Goal: Information Seeking & Learning: Check status

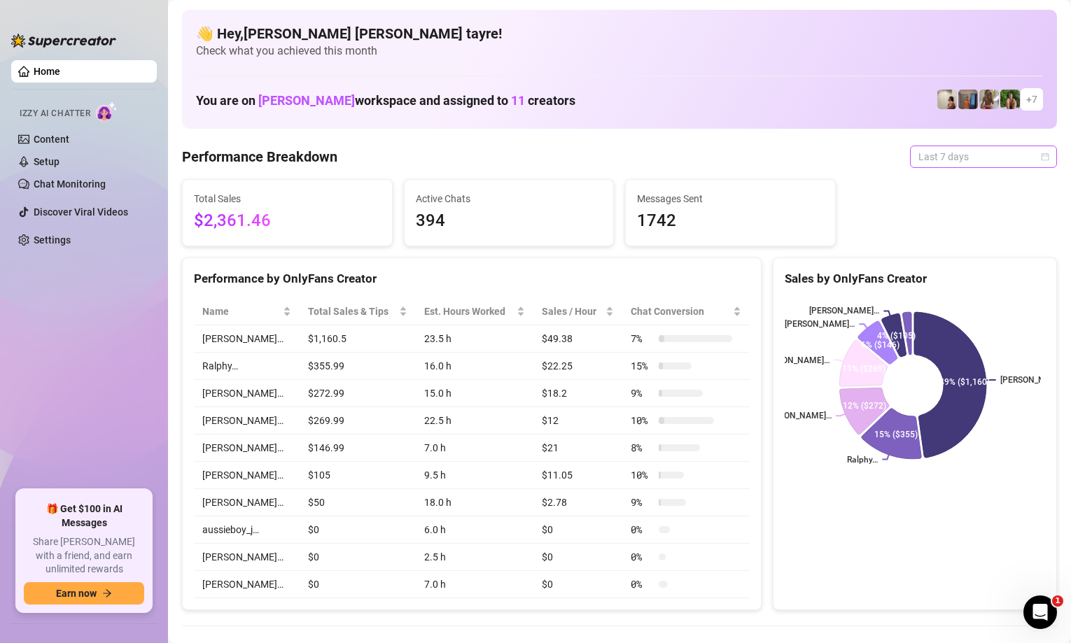
click at [982, 150] on span "Last 7 days" at bounding box center [983, 156] width 130 height 21
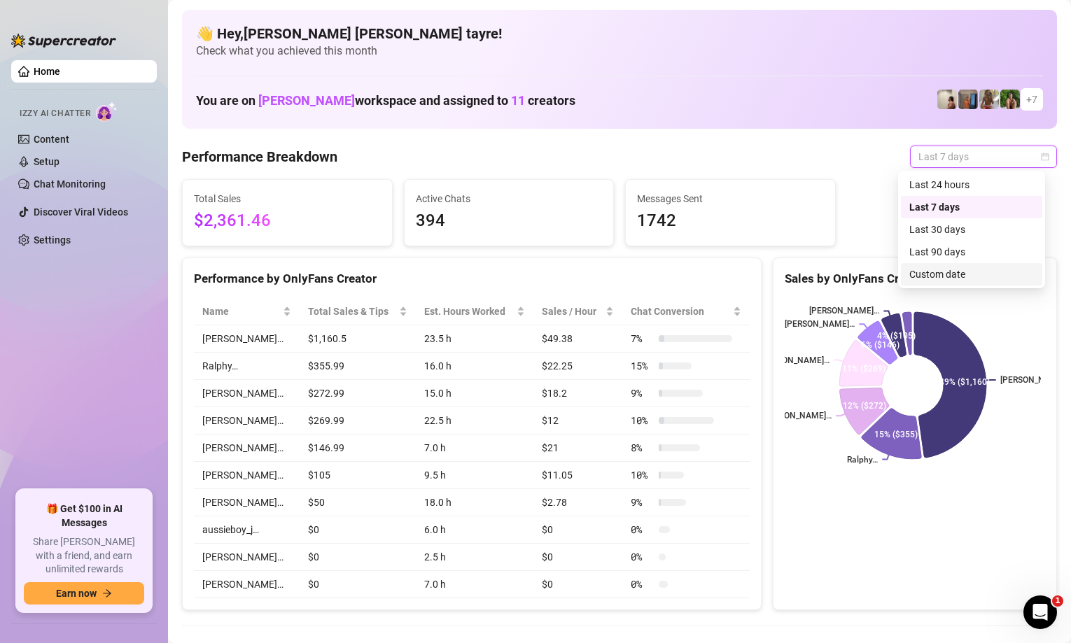
click at [929, 278] on div "Custom date" at bounding box center [971, 274] width 125 height 15
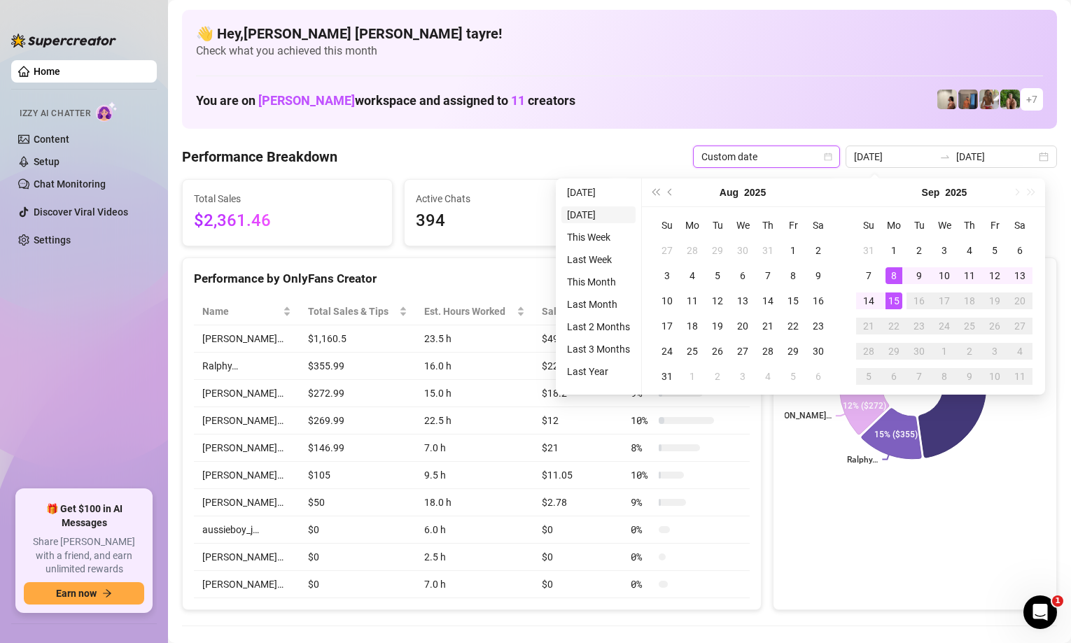
type input "[DATE]"
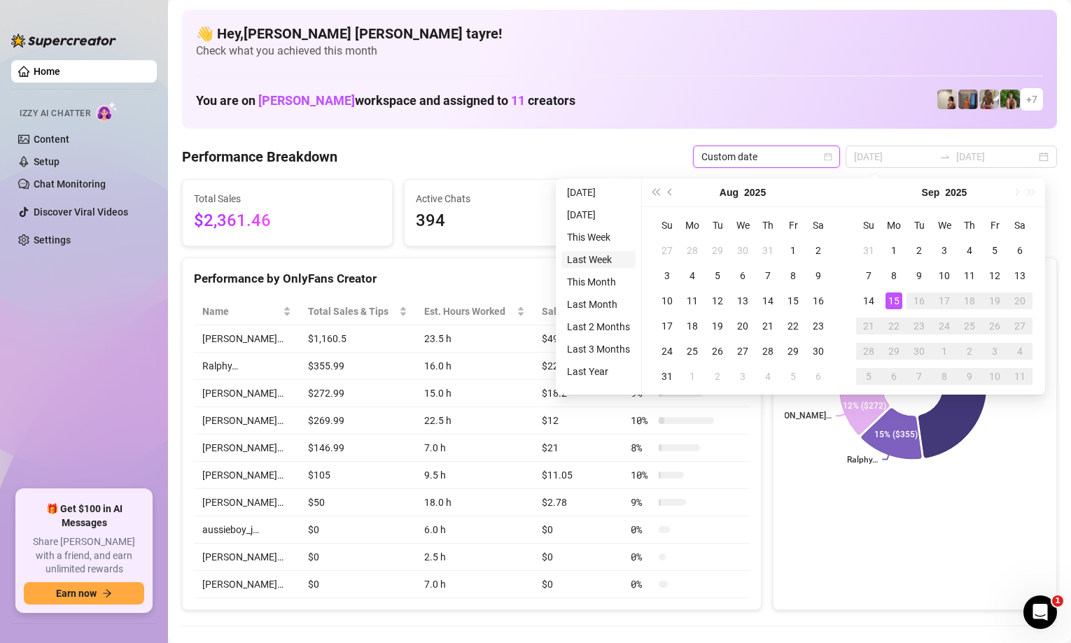
type input "[DATE]"
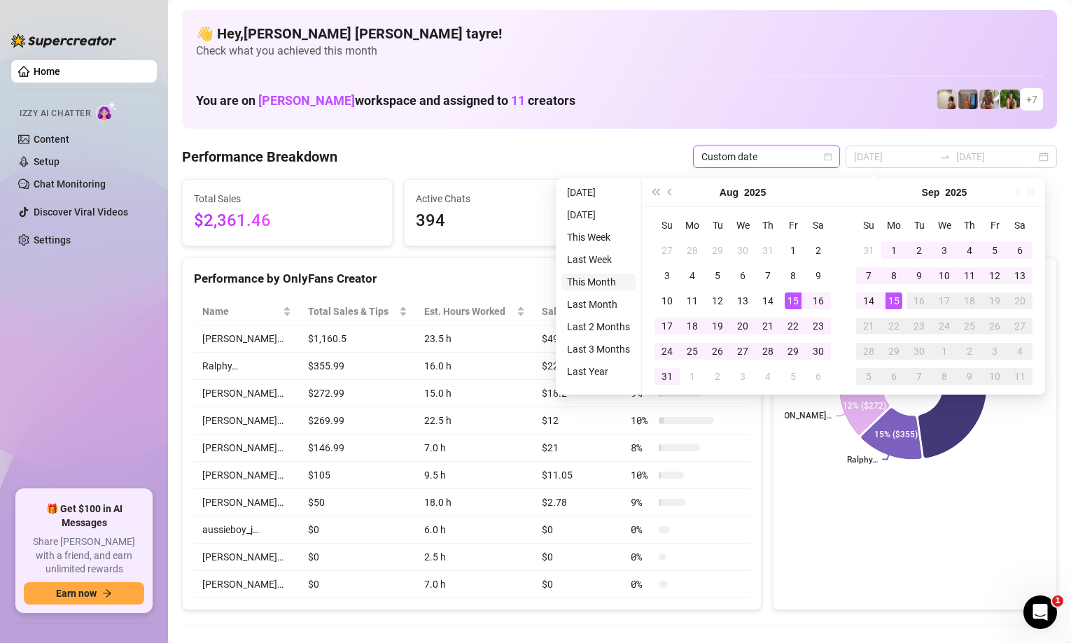
type input "[DATE]"
click at [586, 283] on li "This Month" at bounding box center [598, 282] width 74 height 17
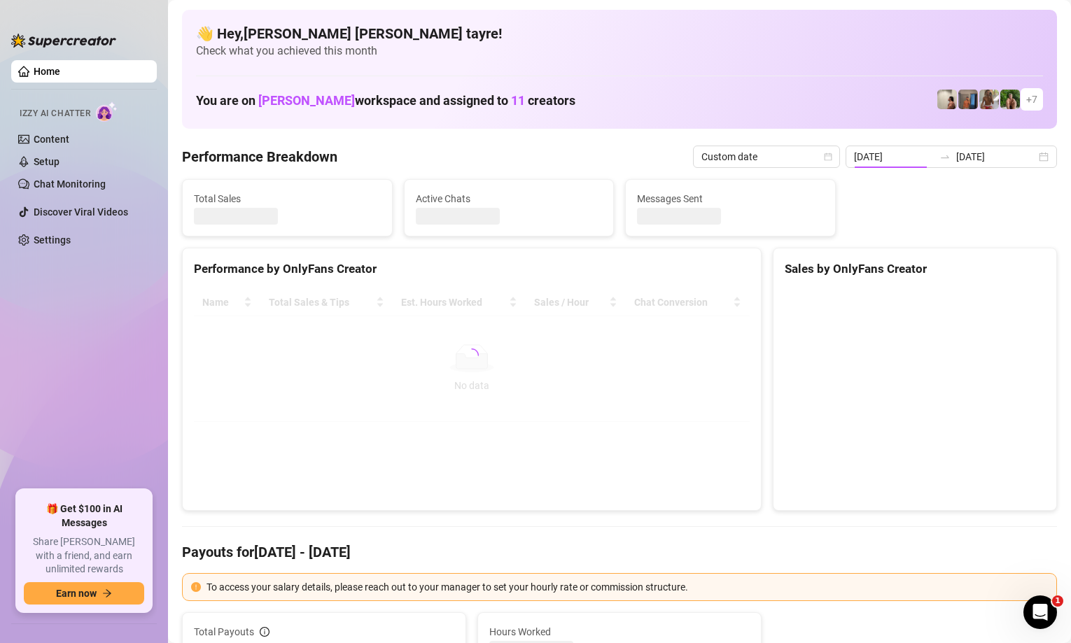
type input "[DATE]"
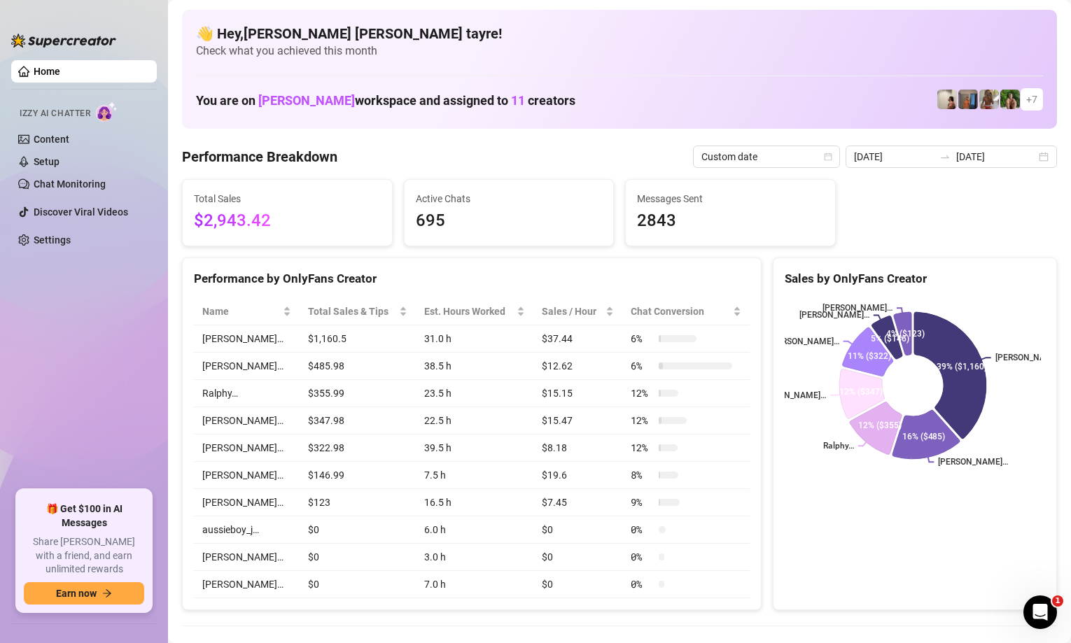
click at [950, 244] on div "Total Sales $2,943.42 Active Chats 695 Messages Sent 2843" at bounding box center [619, 212] width 886 height 67
click at [77, 331] on ul "Home Izzy AI Chatter Content Setup Chat Monitoring Discover Viral Videos Settin…" at bounding box center [84, 270] width 146 height 430
